Goal: Information Seeking & Learning: Learn about a topic

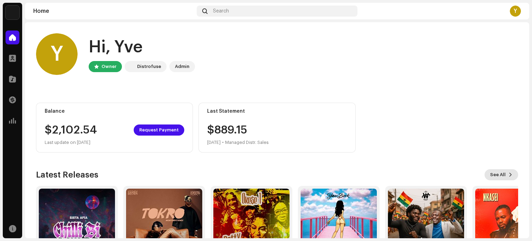
click at [494, 175] on span "See All" at bounding box center [498, 175] width 16 height 14
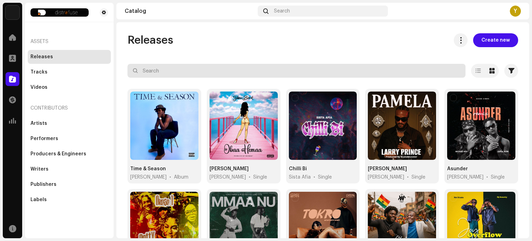
click at [402, 72] on input "text" at bounding box center [296, 71] width 338 height 14
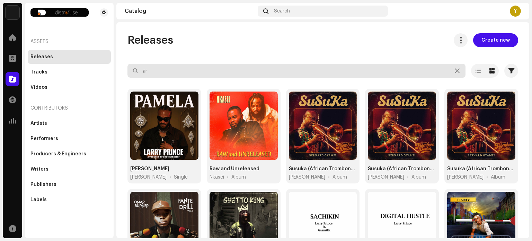
type input "a"
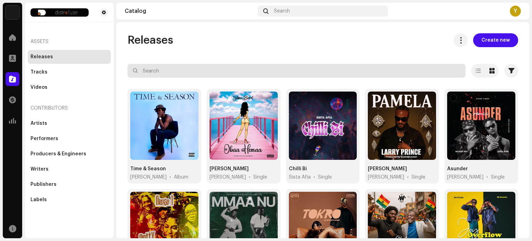
click at [371, 71] on input "text" at bounding box center [296, 71] width 338 height 14
type input "okese"
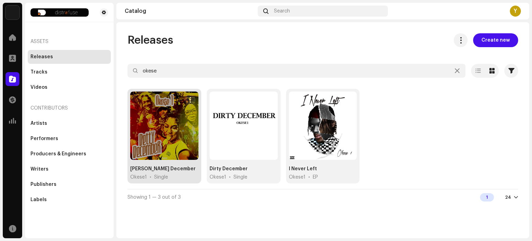
click at [165, 131] on div at bounding box center [164, 125] width 68 height 68
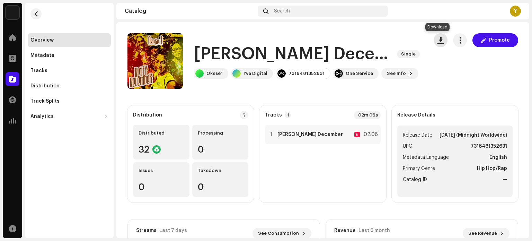
click at [437, 40] on span "button" at bounding box center [440, 40] width 7 height 6
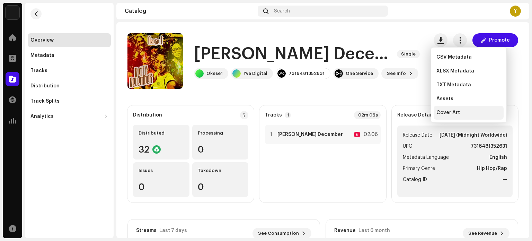
click at [447, 111] on span "Cover Art" at bounding box center [448, 113] width 24 height 6
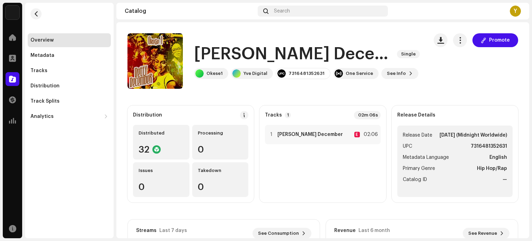
click at [465, 83] on div "Promote" at bounding box center [476, 60] width 85 height 55
click at [456, 75] on div "Promote" at bounding box center [476, 60] width 85 height 55
click at [38, 16] on span "button" at bounding box center [36, 14] width 5 height 6
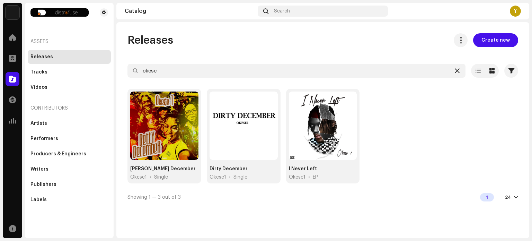
click at [459, 70] on icon at bounding box center [457, 71] width 5 height 6
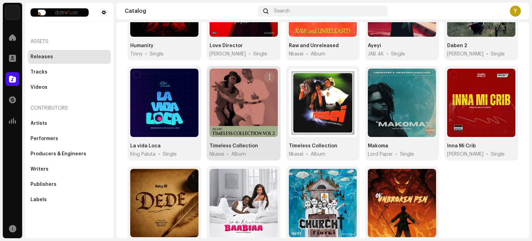
scroll to position [324, 0]
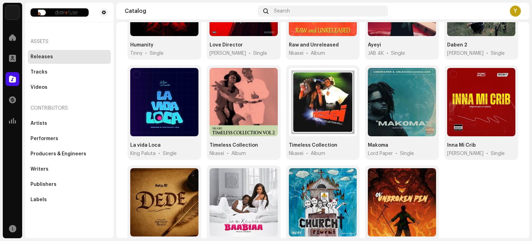
click at [501, 184] on div "Time & Season [PERSON_NAME] • Album [PERSON_NAME] [PERSON_NAME] • Single Chilli…" at bounding box center [322, 15] width 391 height 500
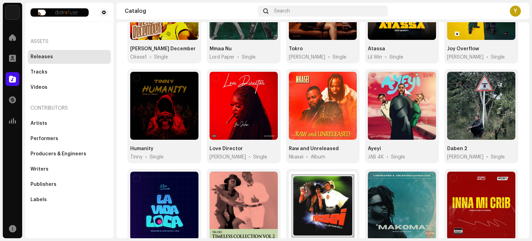
scroll to position [0, 0]
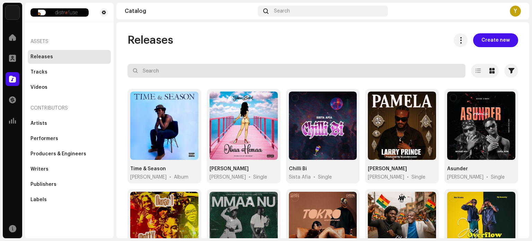
click at [241, 74] on input "text" at bounding box center [296, 71] width 338 height 14
type input "okese"
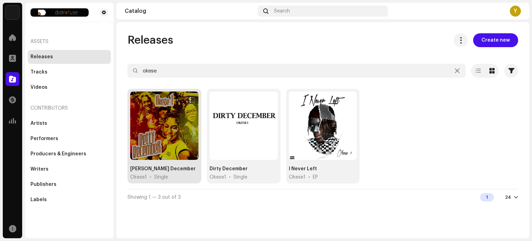
click at [188, 134] on div at bounding box center [164, 125] width 68 height 68
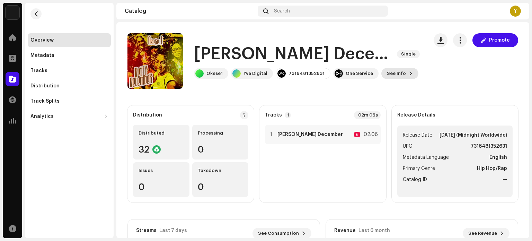
click at [392, 71] on span "See Info" at bounding box center [396, 74] width 19 height 14
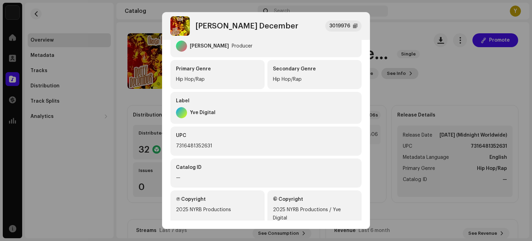
scroll to position [164, 0]
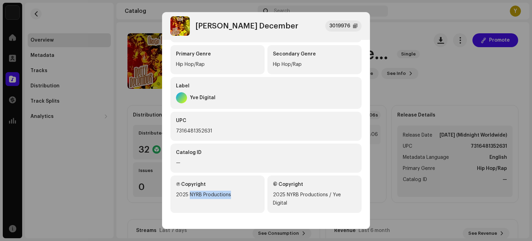
drag, startPoint x: 229, startPoint y: 193, endPoint x: 189, endPoint y: 193, distance: 39.8
click at [189, 193] on div "2025 NYRB Productions" at bounding box center [217, 195] width 83 height 8
copy div "NYRB Productions"
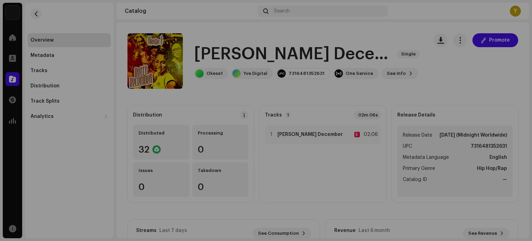
click at [393, 33] on div "[PERSON_NAME] December 3019976 Metadata Distribution Metadata Language English …" at bounding box center [266, 120] width 532 height 241
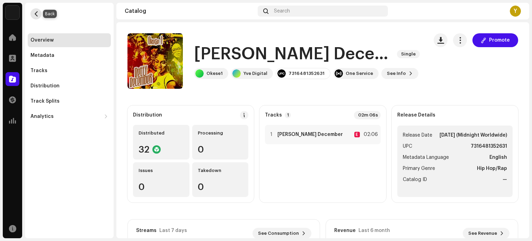
click at [39, 13] on button "button" at bounding box center [35, 13] width 11 height 11
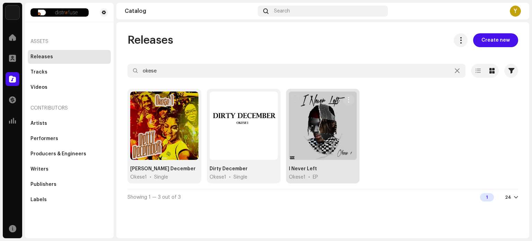
click at [346, 135] on div at bounding box center [323, 125] width 68 height 68
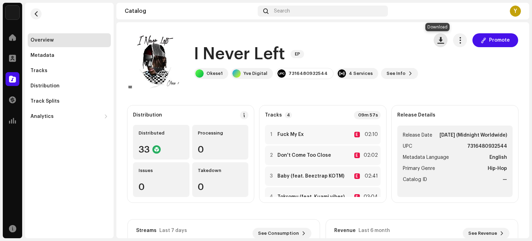
click at [437, 39] on span "button" at bounding box center [440, 40] width 7 height 6
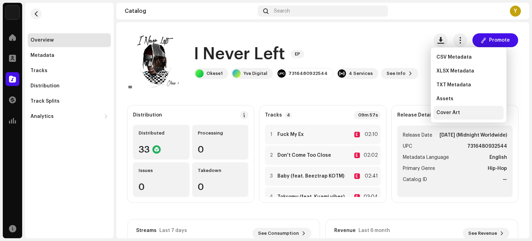
click at [447, 112] on span "Cover Art" at bounding box center [448, 113] width 24 height 6
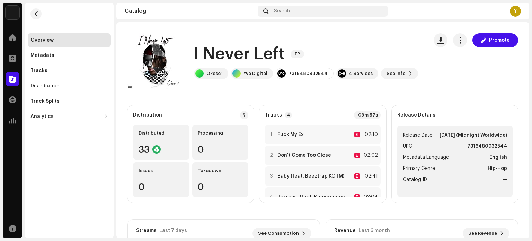
click at [34, 20] on re-m-nav-back at bounding box center [36, 18] width 17 height 30
click at [34, 18] on button "button" at bounding box center [35, 13] width 11 height 11
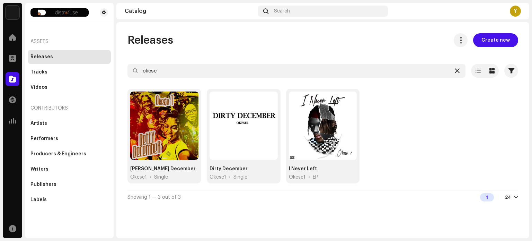
click at [458, 72] on icon at bounding box center [457, 71] width 5 height 6
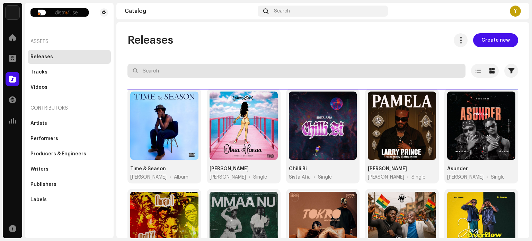
click at [357, 67] on input "text" at bounding box center [296, 71] width 338 height 14
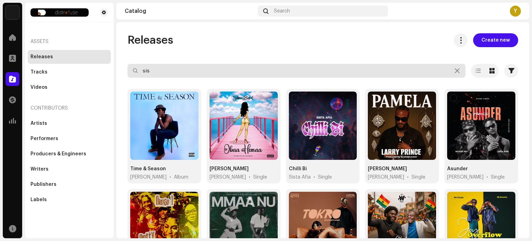
type input "sist"
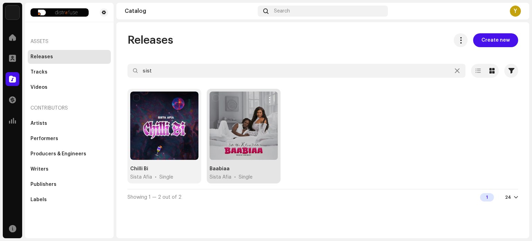
click at [265, 127] on div at bounding box center [244, 125] width 68 height 68
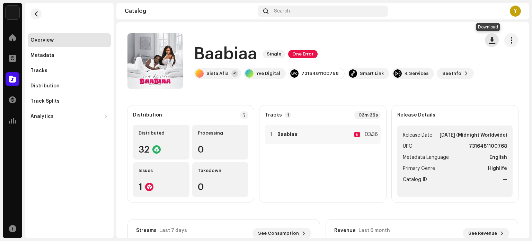
click at [489, 38] on span "button" at bounding box center [492, 40] width 7 height 6
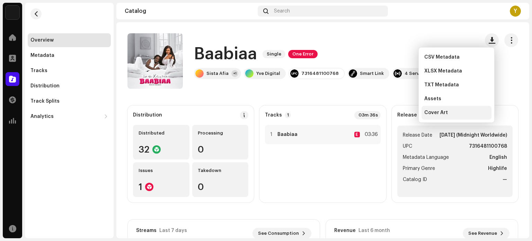
click at [438, 110] on span "Cover Art" at bounding box center [436, 113] width 24 height 6
